Goal: Information Seeking & Learning: Learn about a topic

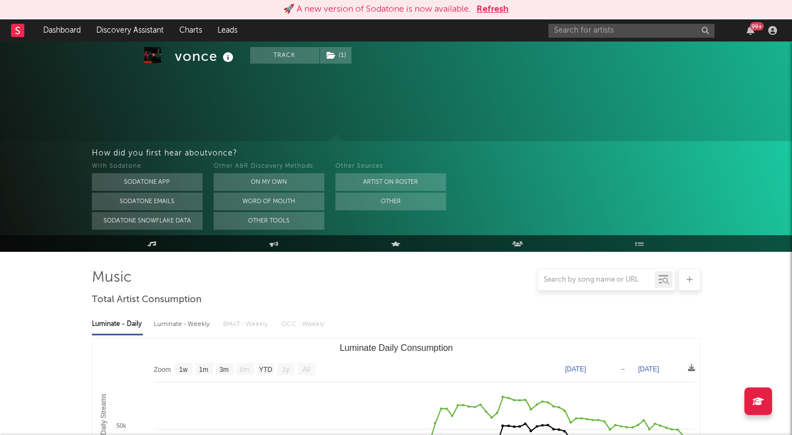
select select "1w"
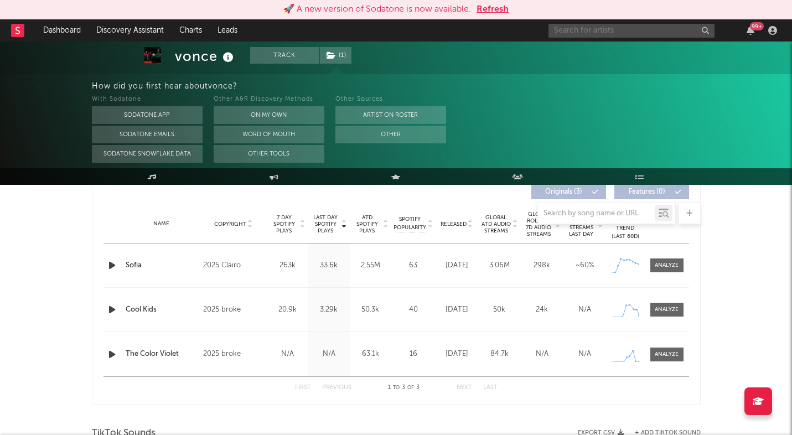
scroll to position [428, 0]
click at [583, 29] on input "text" at bounding box center [631, 31] width 166 height 14
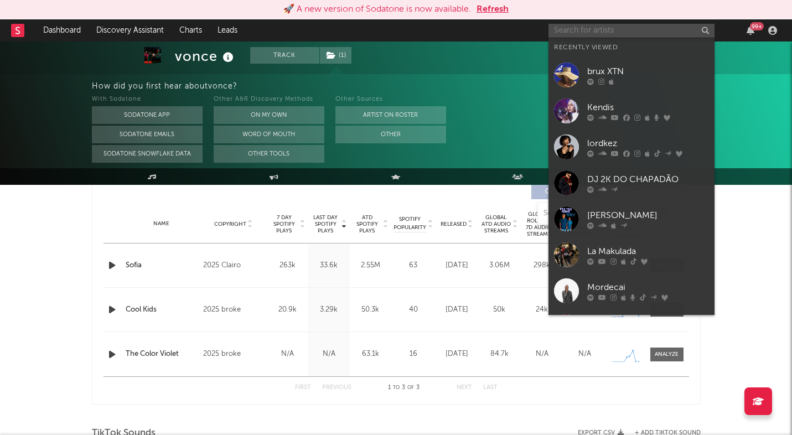
paste input "[URL][DOMAIN_NAME]"
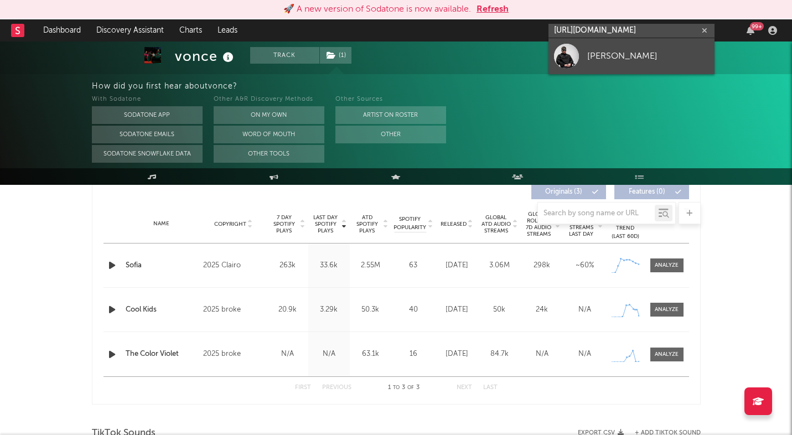
type input "[URL][DOMAIN_NAME]"
click at [588, 58] on div "[PERSON_NAME]" at bounding box center [648, 55] width 122 height 13
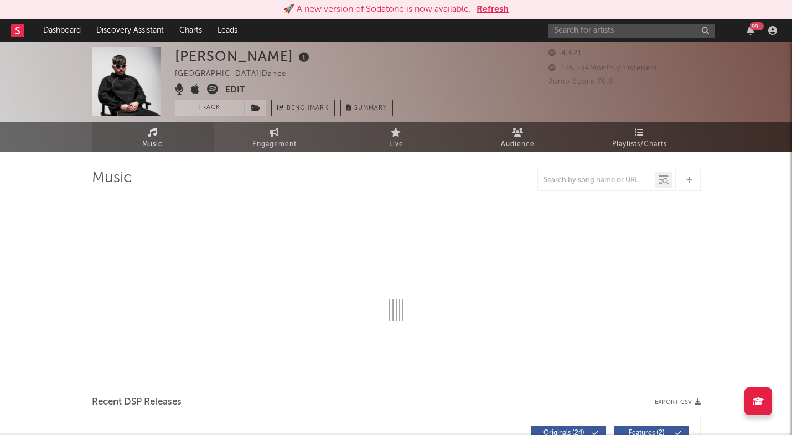
select select "6m"
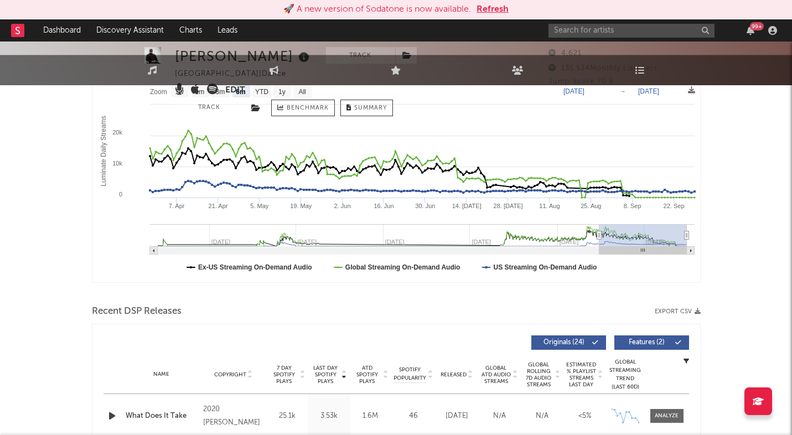
scroll to position [315, 0]
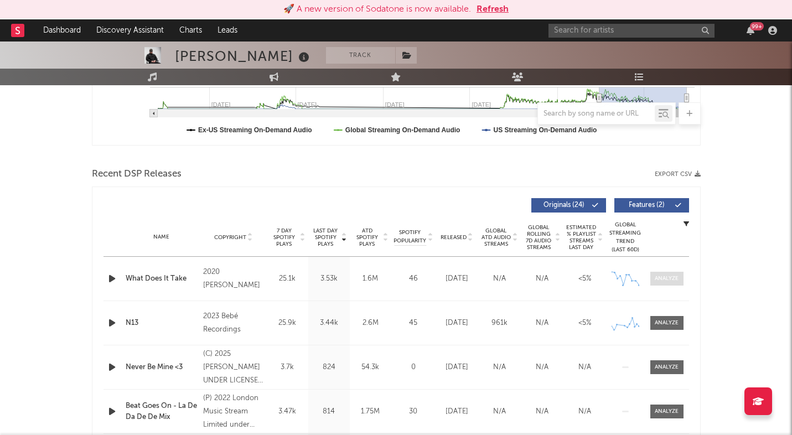
click at [669, 283] on span at bounding box center [666, 279] width 33 height 14
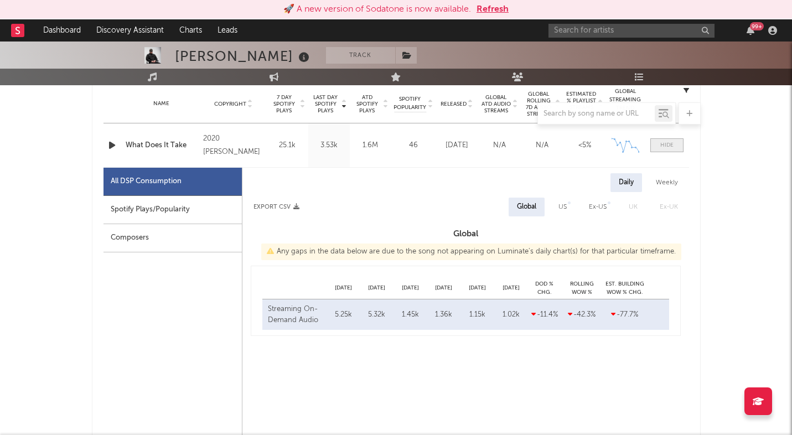
select select "6m"
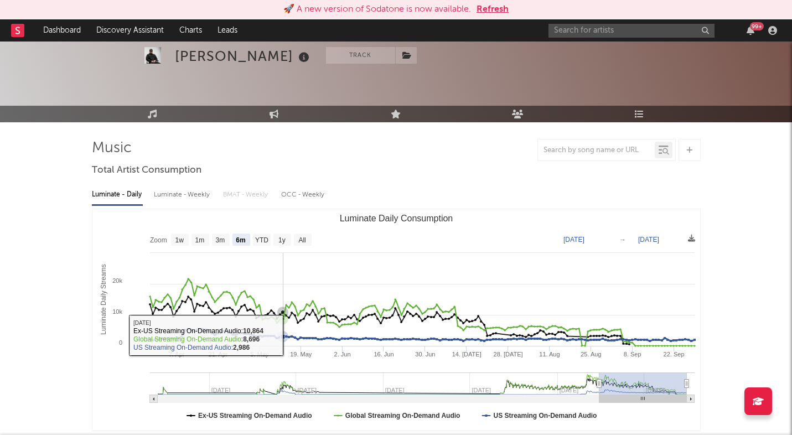
scroll to position [316, 0]
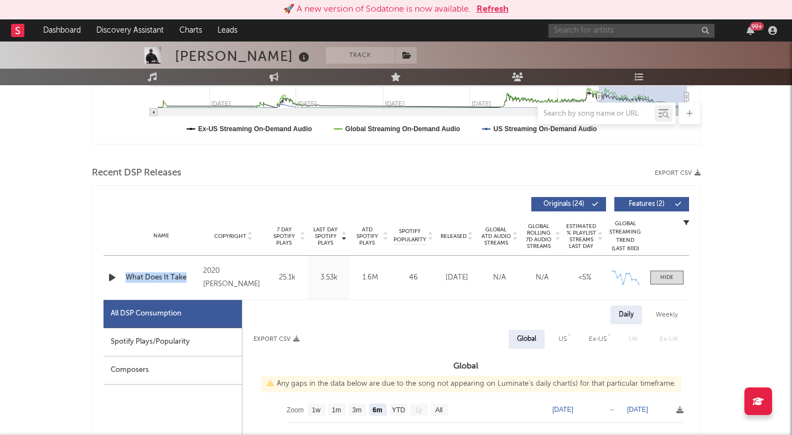
click at [637, 29] on input "text" at bounding box center [631, 31] width 166 height 14
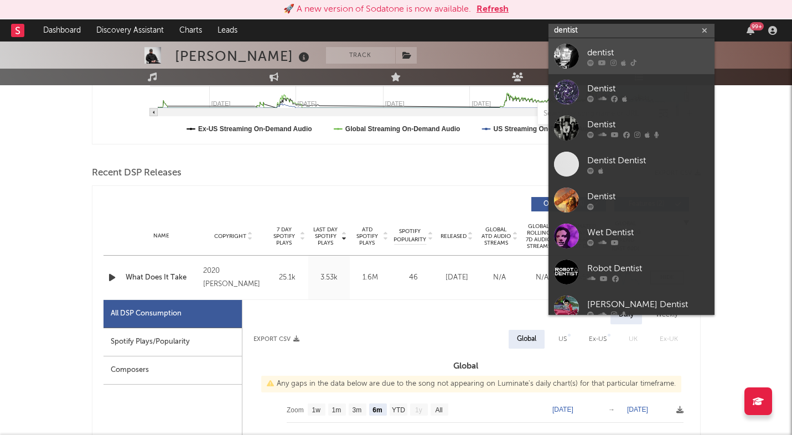
type input "dentist"
click at [624, 49] on div "dentist" at bounding box center [648, 52] width 122 height 13
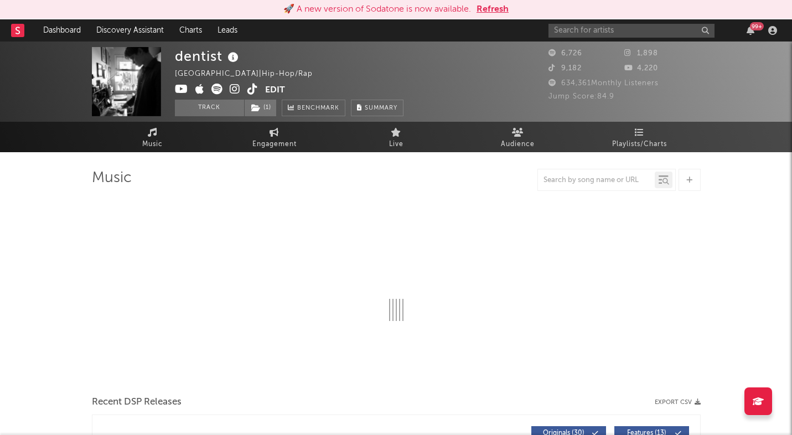
select select "6m"
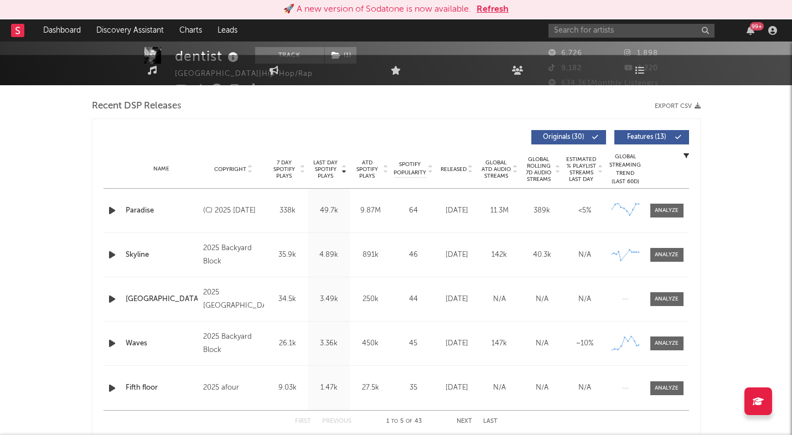
scroll to position [435, 0]
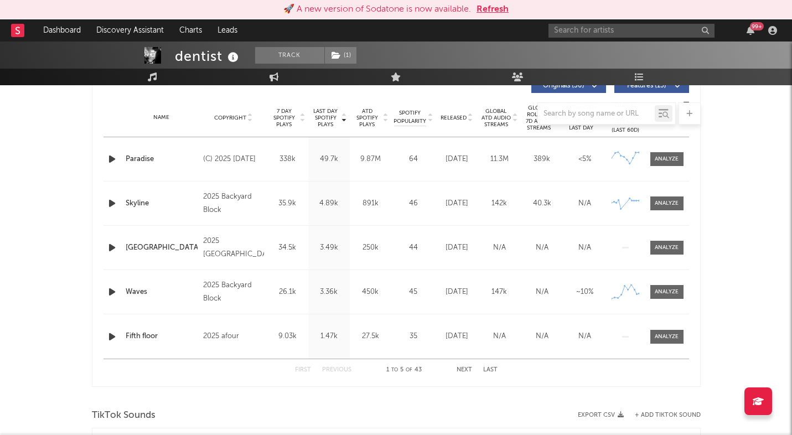
click at [457, 113] on div at bounding box center [396, 113] width 609 height 22
click at [457, 118] on div at bounding box center [396, 113] width 609 height 22
